Goal: Task Accomplishment & Management: Manage account settings

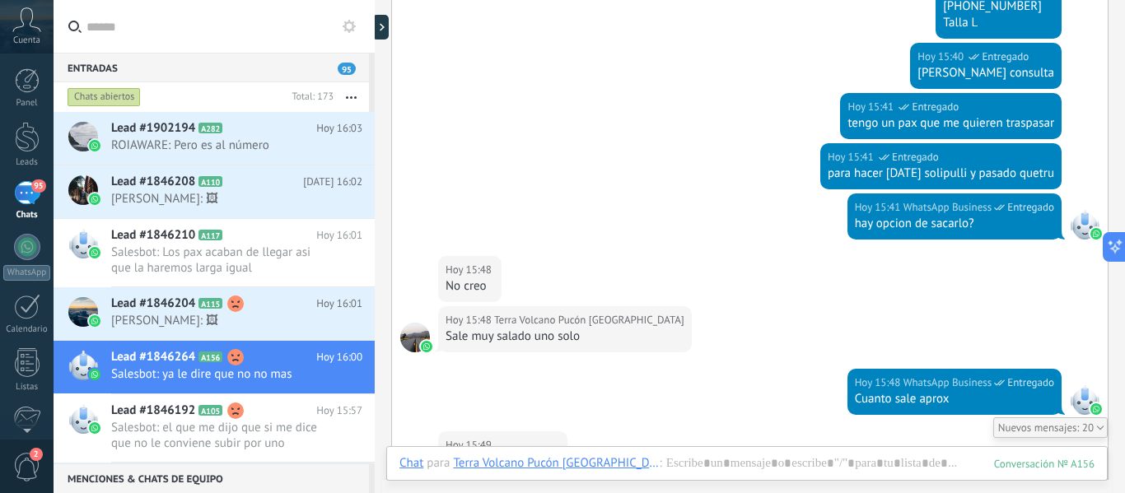
click at [26, 466] on span "2" at bounding box center [27, 467] width 28 height 29
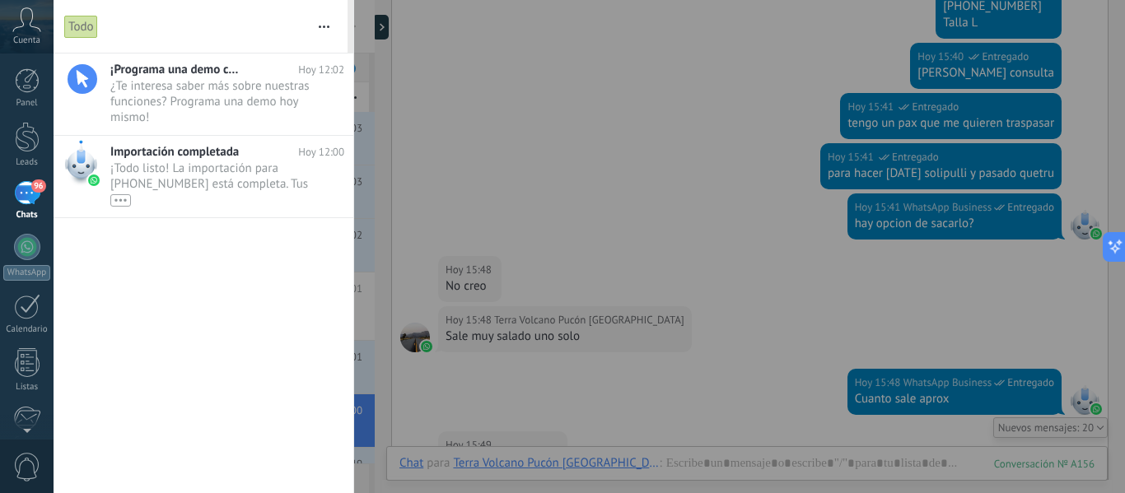
click at [492, 144] on div at bounding box center [562, 246] width 1125 height 493
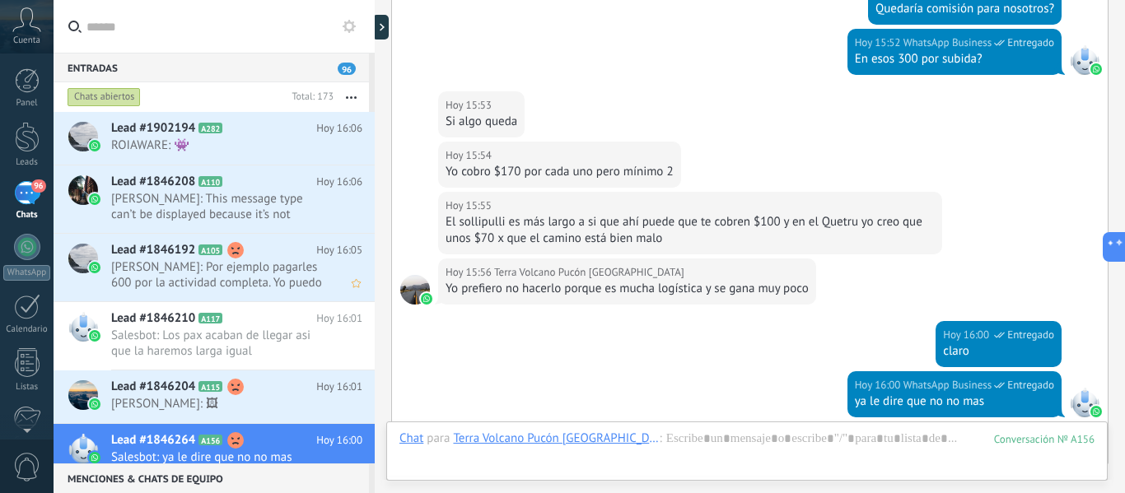
scroll to position [5948, 0]
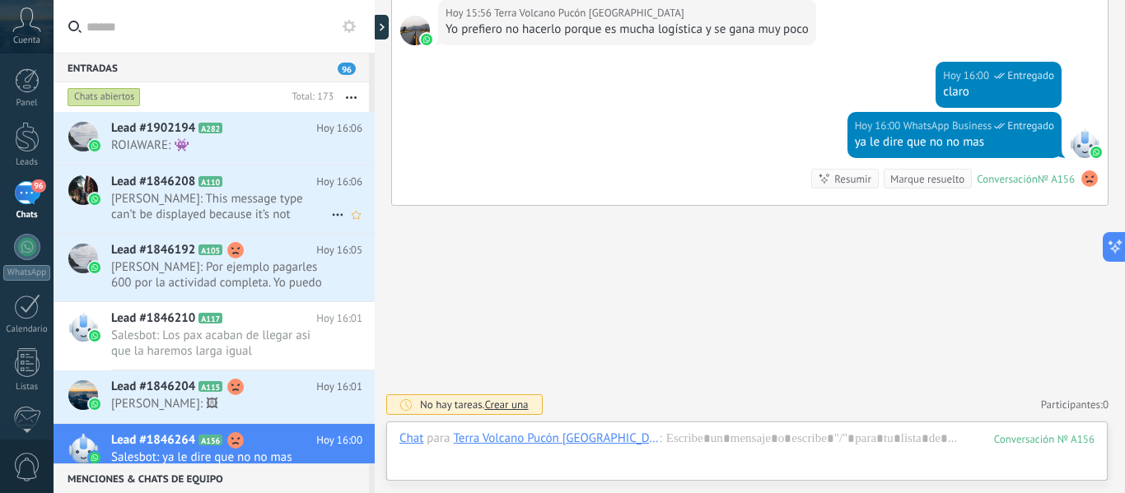
drag, startPoint x: 174, startPoint y: 148, endPoint x: 258, endPoint y: 191, distance: 94.3
click at [175, 148] on span "ROIAWARE: 👾" at bounding box center [221, 146] width 220 height 16
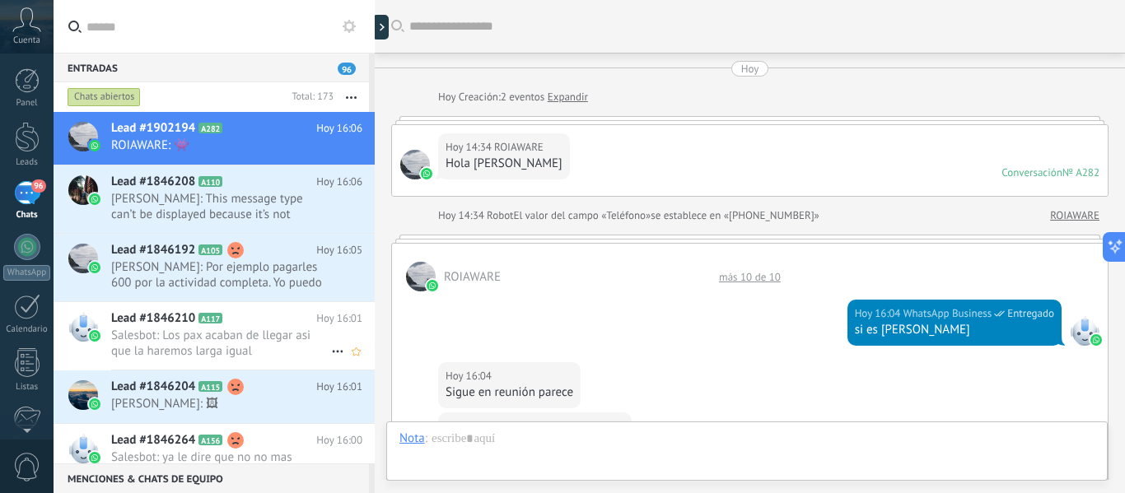
scroll to position [745, 0]
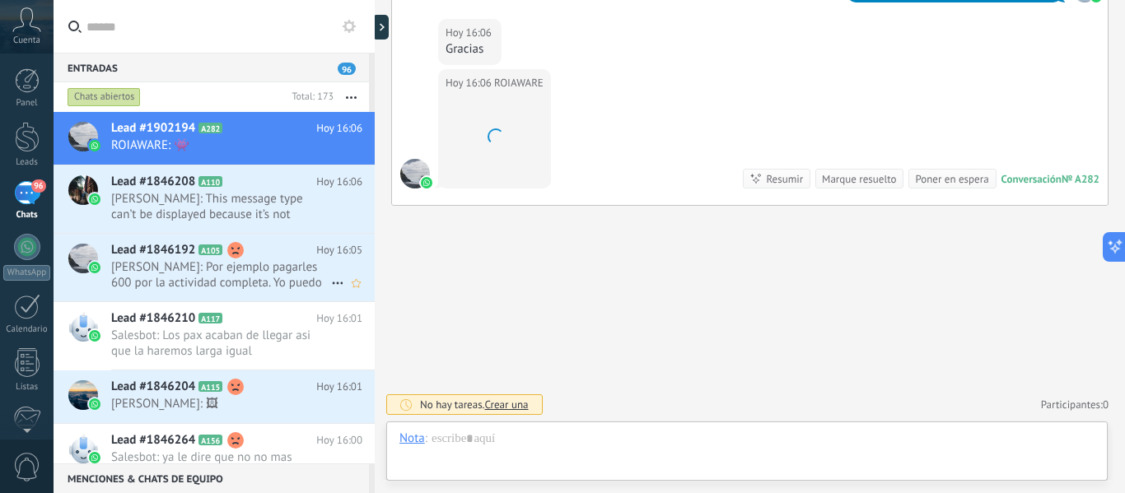
click at [276, 277] on span "[PERSON_NAME]: Por ejemplo pagarles 600 por la actividad completa. Yo puedo ir …" at bounding box center [221, 274] width 220 height 31
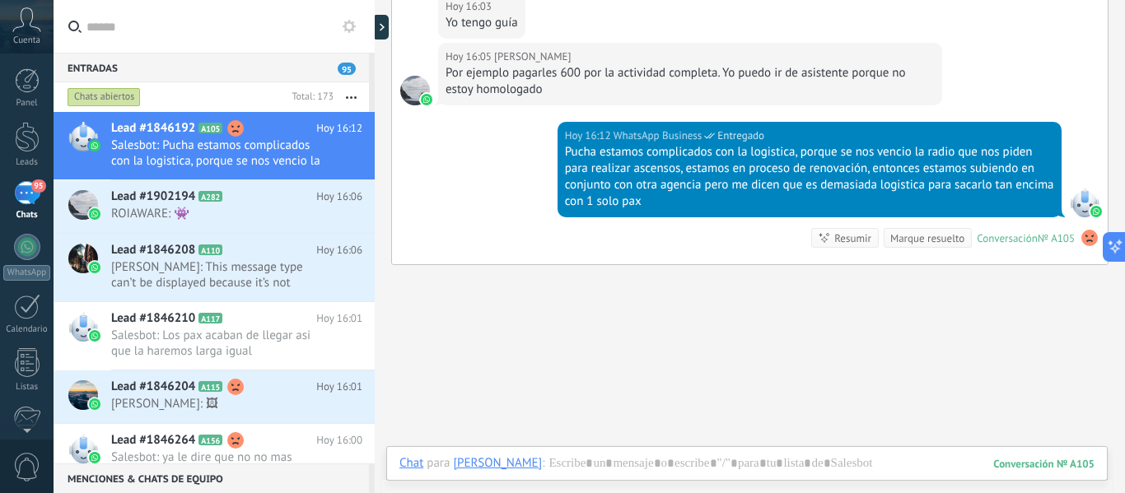
scroll to position [2259, 0]
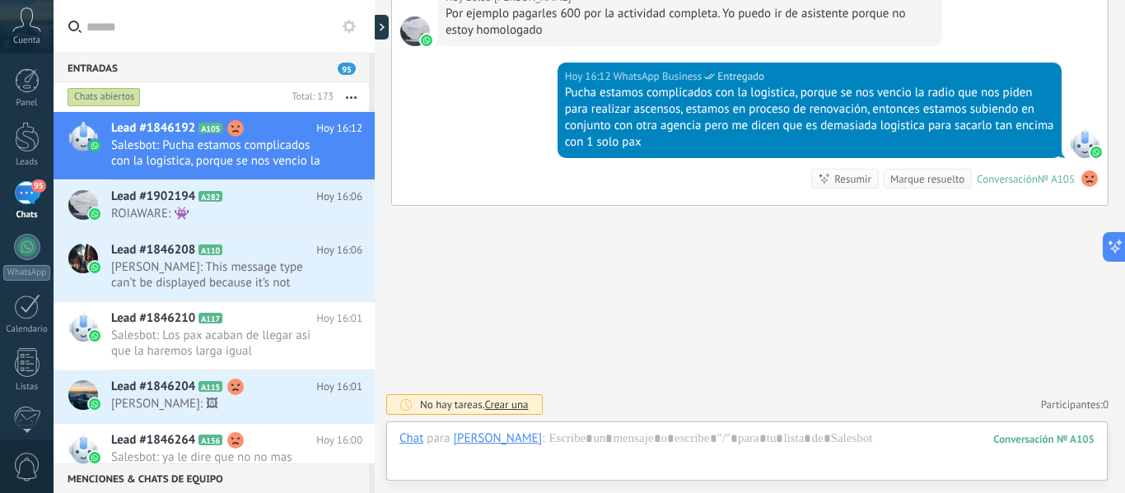
click at [35, 26] on icon at bounding box center [26, 19] width 29 height 25
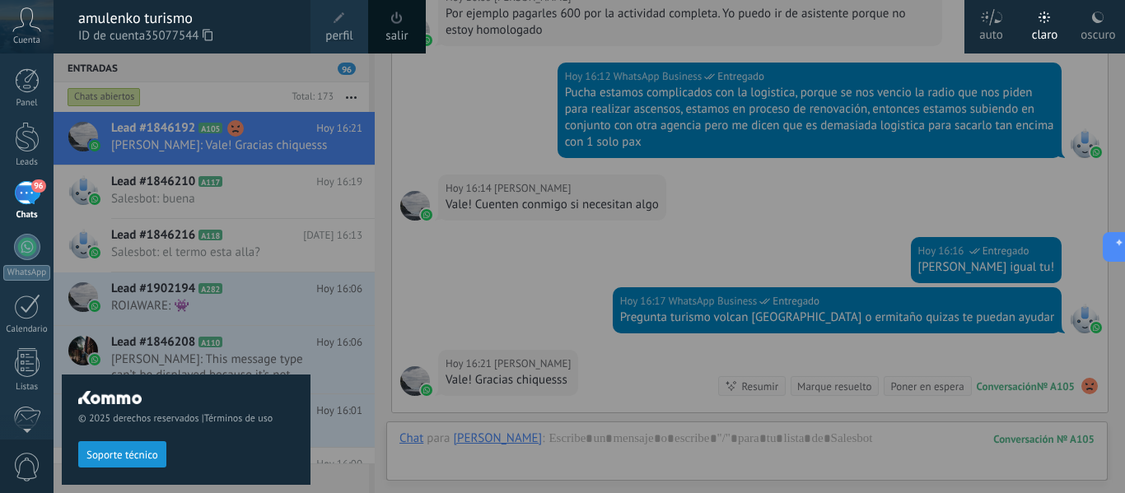
scroll to position [2466, 0]
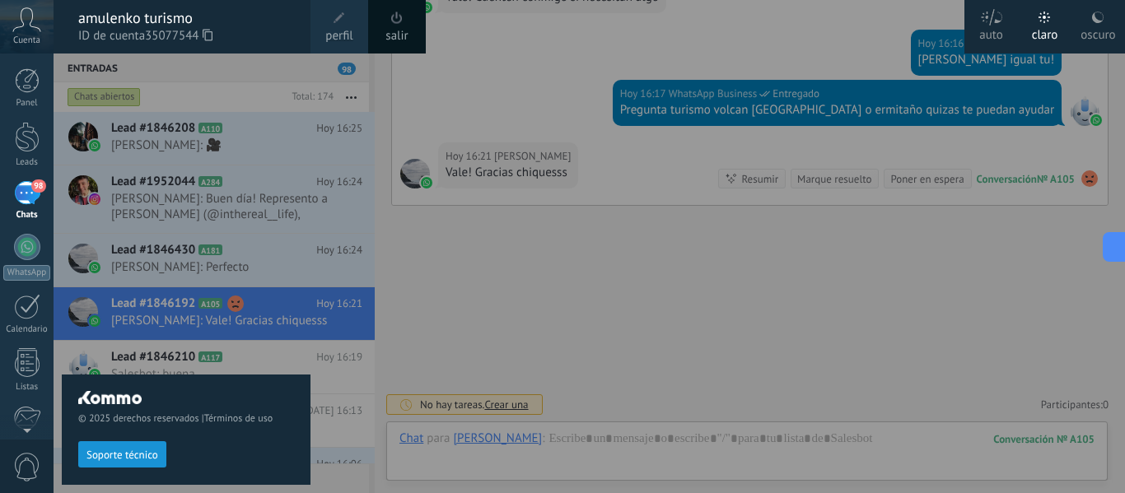
click at [34, 205] on div "98" at bounding box center [27, 193] width 26 height 24
